Goal: Find specific page/section: Find specific page/section

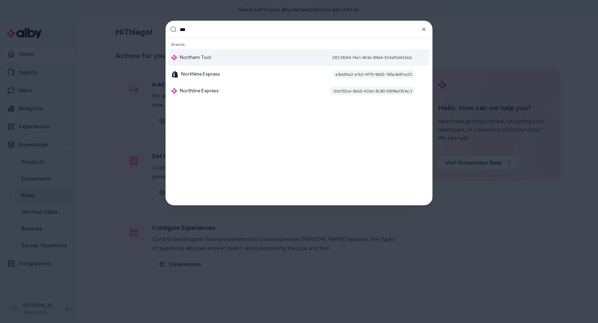
type input "****"
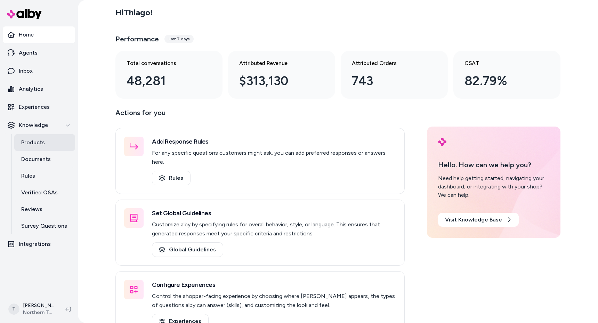
click at [43, 144] on p "Products" at bounding box center [33, 142] width 24 height 8
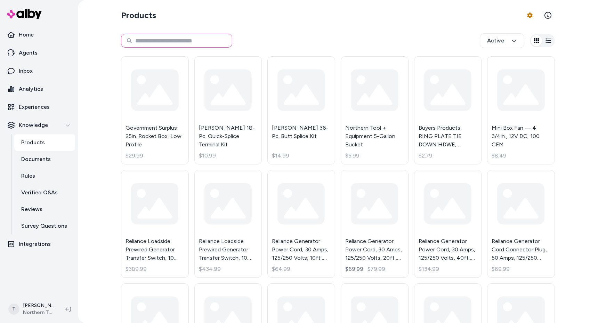
click at [178, 40] on input at bounding box center [176, 41] width 111 height 14
type input "**********"
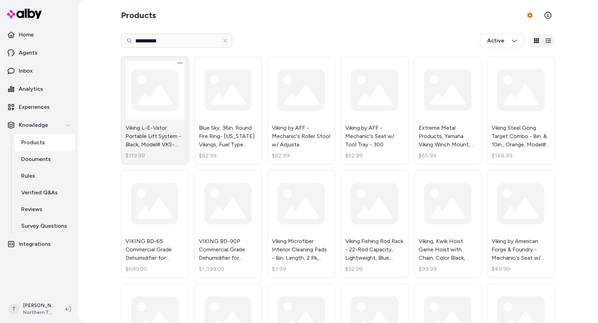
click at [157, 106] on link "Viking L-E-Vator Portable Lift System - Black, Model# VKS-VLV001 $119.99" at bounding box center [155, 110] width 68 height 108
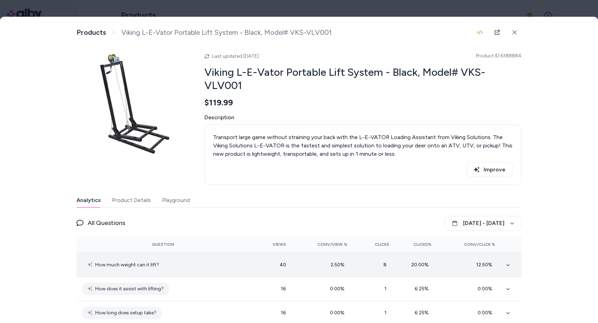
click at [512, 254] on td at bounding box center [511, 265] width 21 height 24
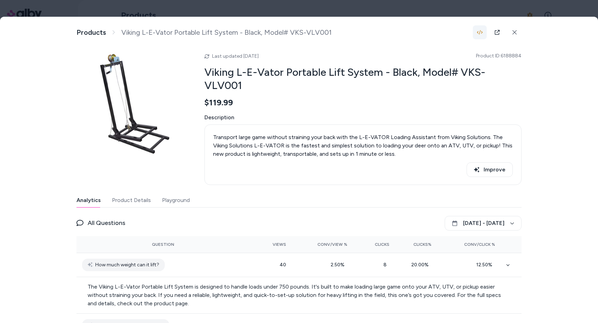
click at [482, 32] on button "button" at bounding box center [480, 32] width 14 height 14
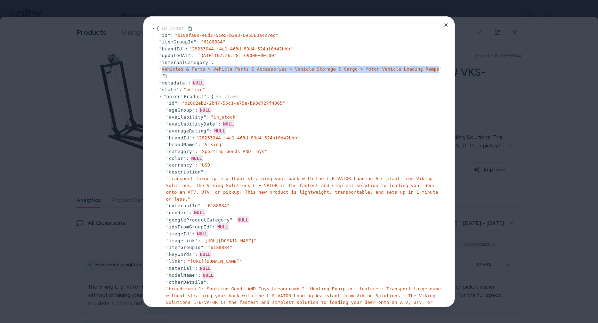
drag, startPoint x: 162, startPoint y: 69, endPoint x: 438, endPoint y: 69, distance: 276.1
click at [438, 69] on span "" Vehicles & Parts > Vehicle Parts & Accessories > Vehicle Storage & Cargo > Mo…" at bounding box center [300, 68] width 283 height 5
copy span "Vehicles & Parts > Vehicle Parts & Accessories > Vehicle Storage & Cargo > Moto…"
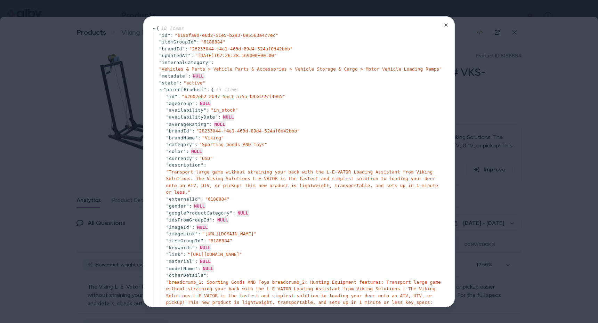
click at [132, 165] on div at bounding box center [299, 161] width 598 height 323
